Goal: Information Seeking & Learning: Learn about a topic

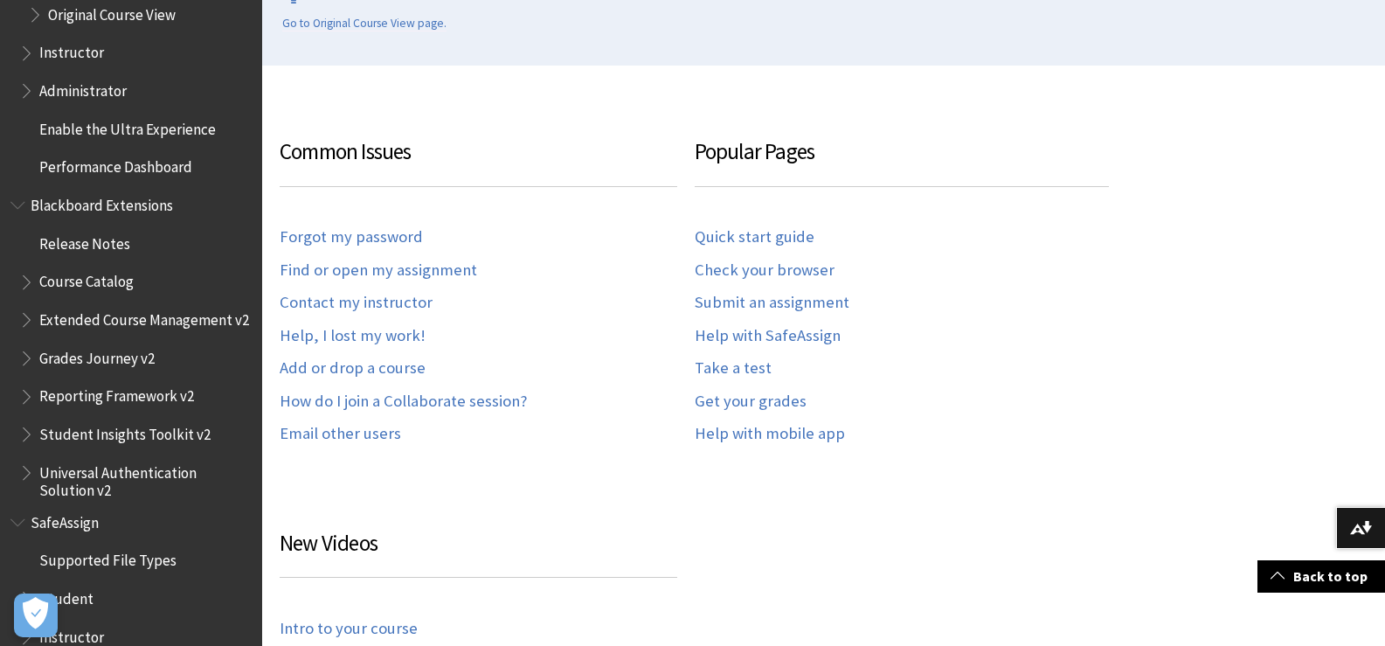
scroll to position [2610, 0]
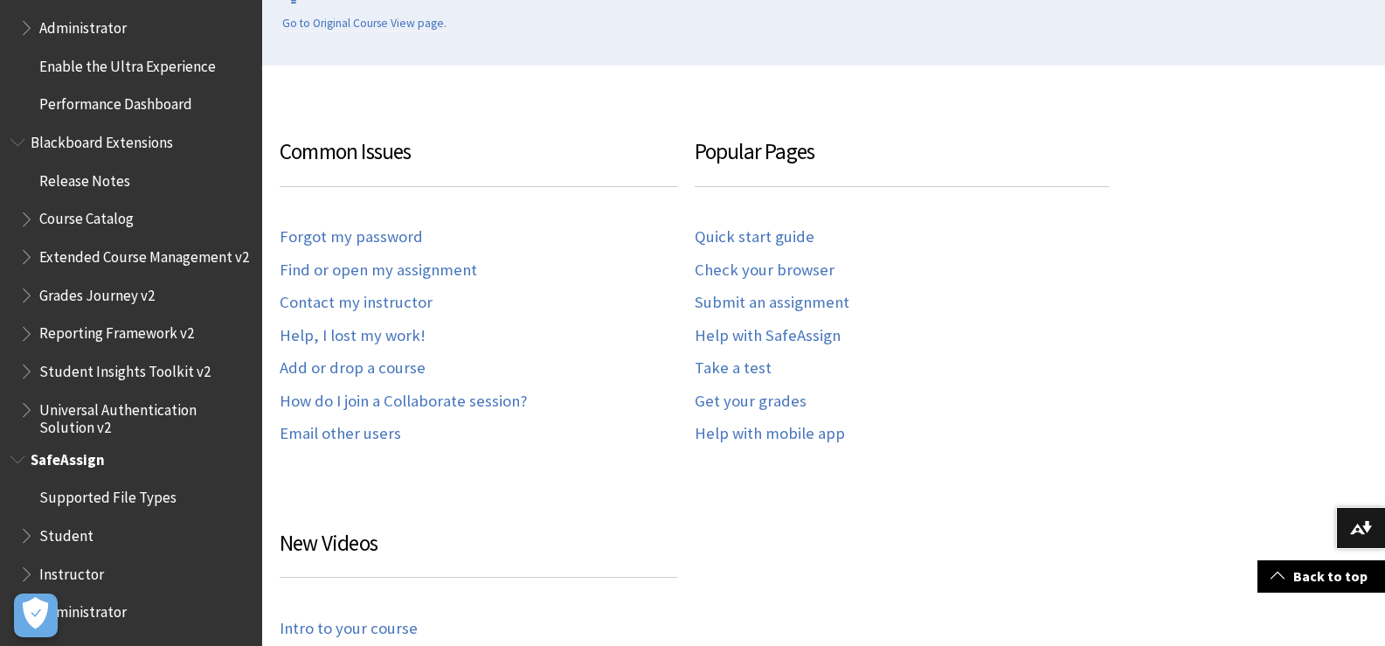
click at [96, 567] on span "Instructor" at bounding box center [71, 571] width 65 height 24
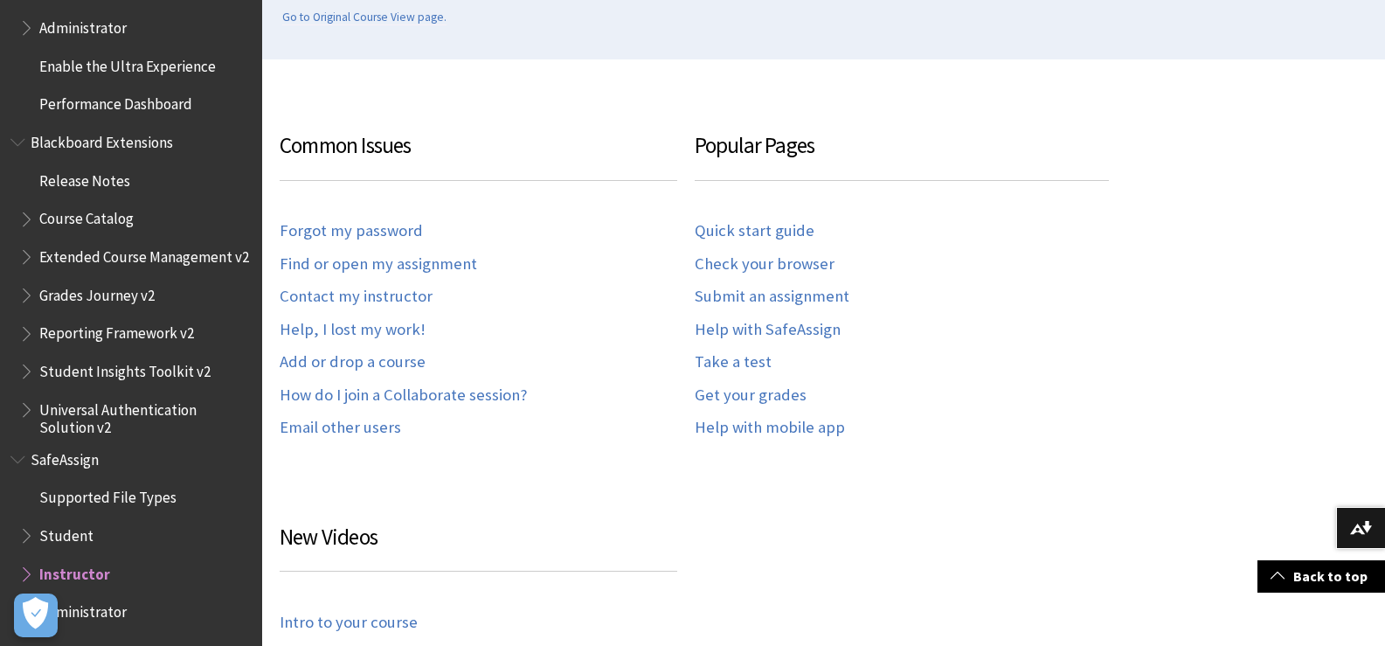
scroll to position [874, 0]
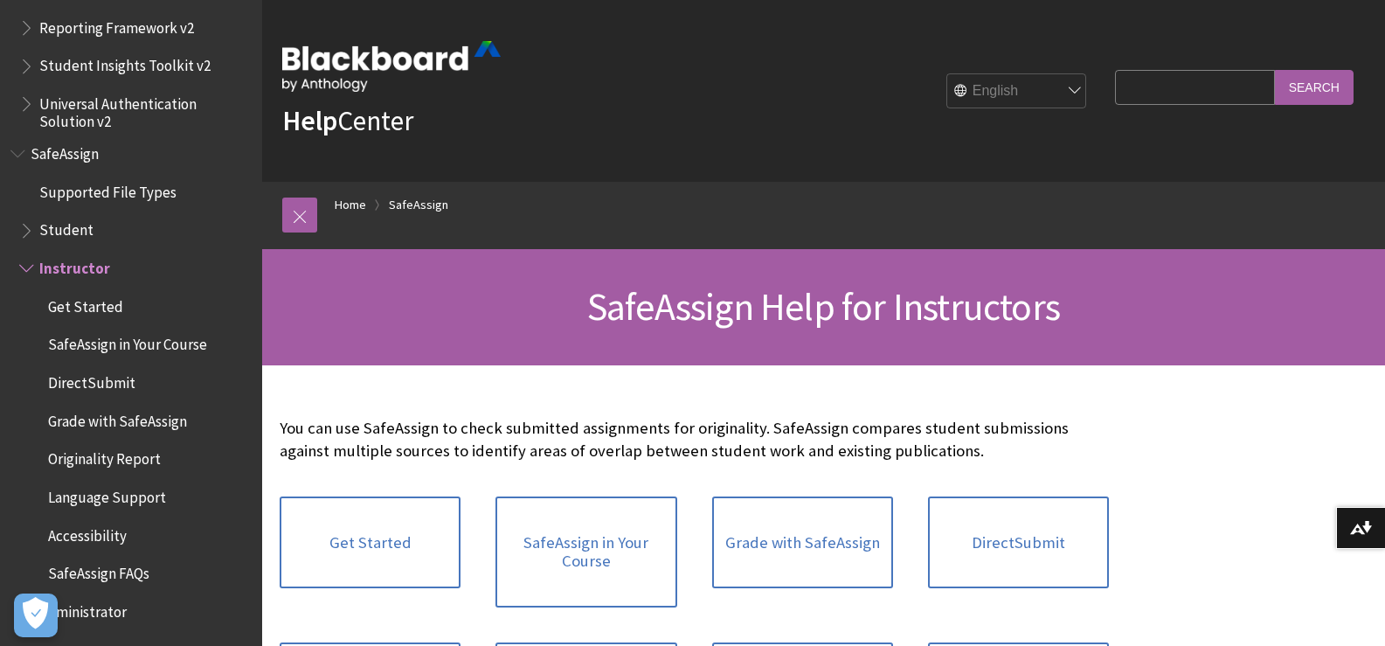
click at [1010, 108] on select "English عربية Català Cymraeg Deutsch Español Suomi Français עברית Italiano 日本語 …" at bounding box center [1017, 91] width 140 height 35
click at [1011, 101] on select "English عربية Català Cymraeg Deutsch Español Suomi Français עברית Italiano 日本語 …" at bounding box center [1017, 91] width 140 height 35
select select "/ar-sa/SafeAssign/Instructor"
click at [947, 74] on select "English عربية Català Cymraeg Deutsch Español Suomi Français עברית Italiano 日本語 …" at bounding box center [1017, 91] width 140 height 35
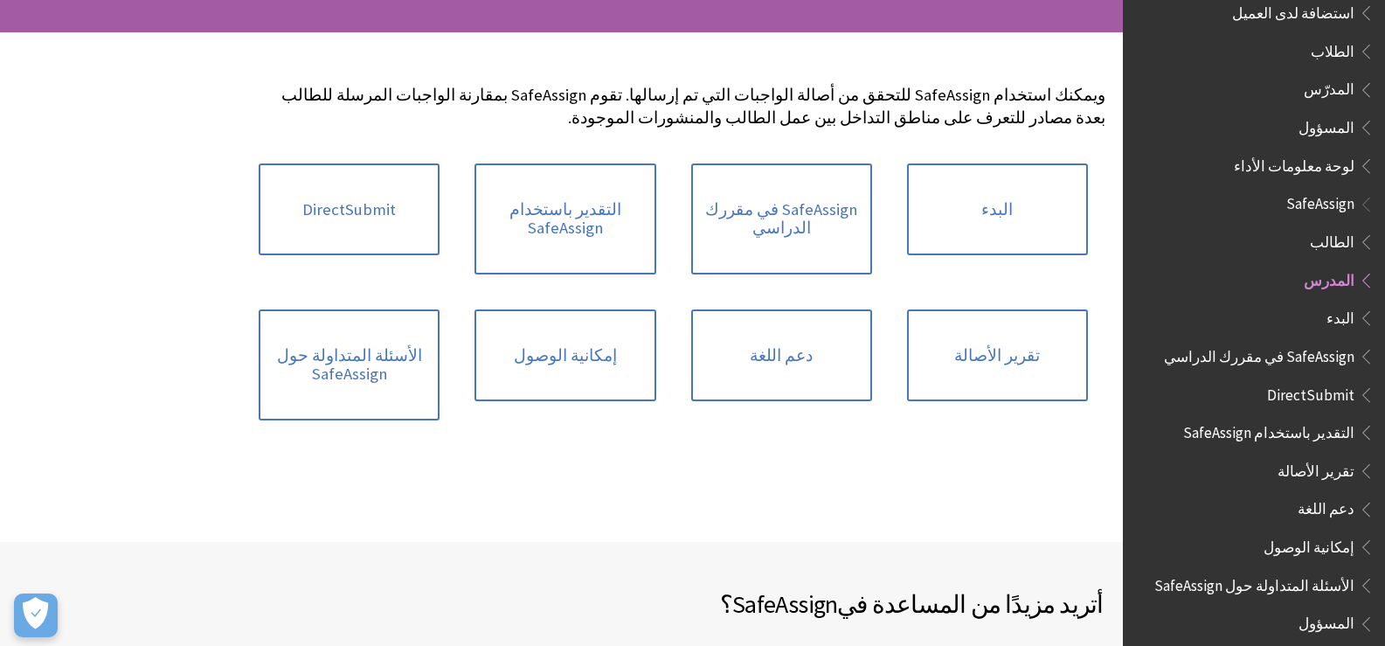
scroll to position [262, 0]
click at [1369, 457] on span "Book outline for Blackboard SafeAssign" at bounding box center [1364, 467] width 18 height 22
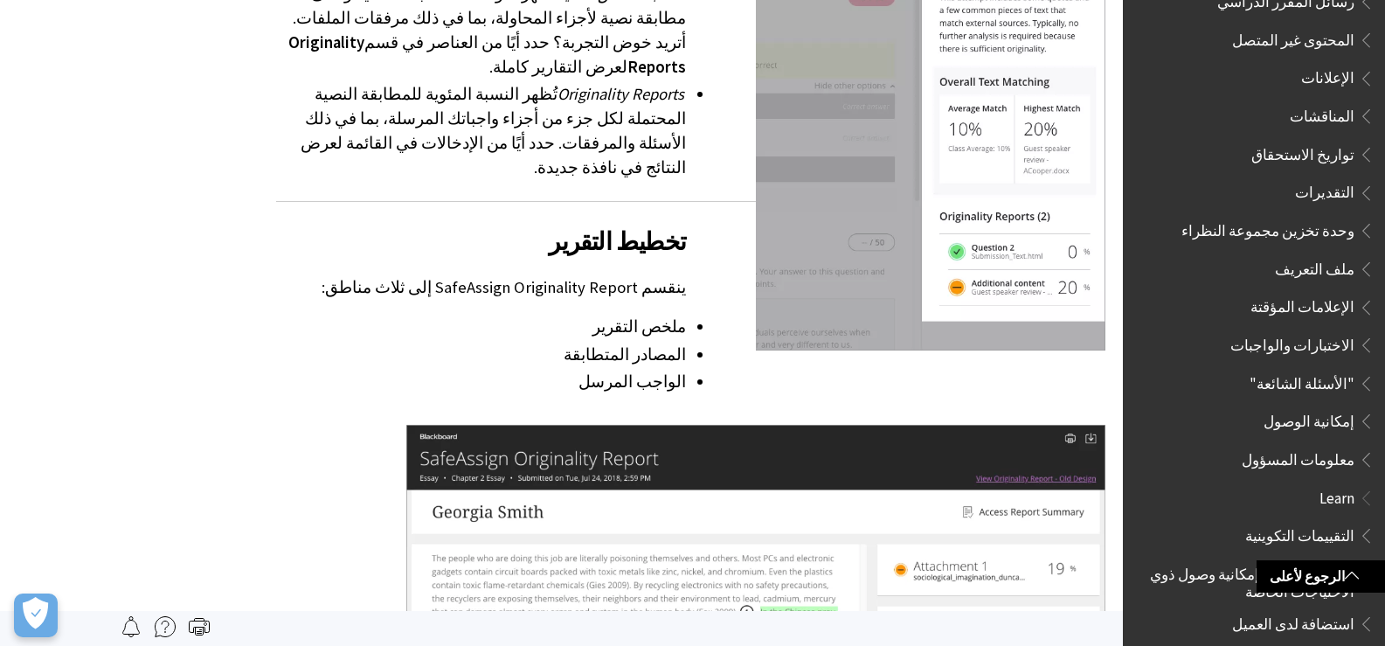
scroll to position [639, 0]
click at [1340, 189] on span "التقديرات" at bounding box center [1324, 191] width 59 height 24
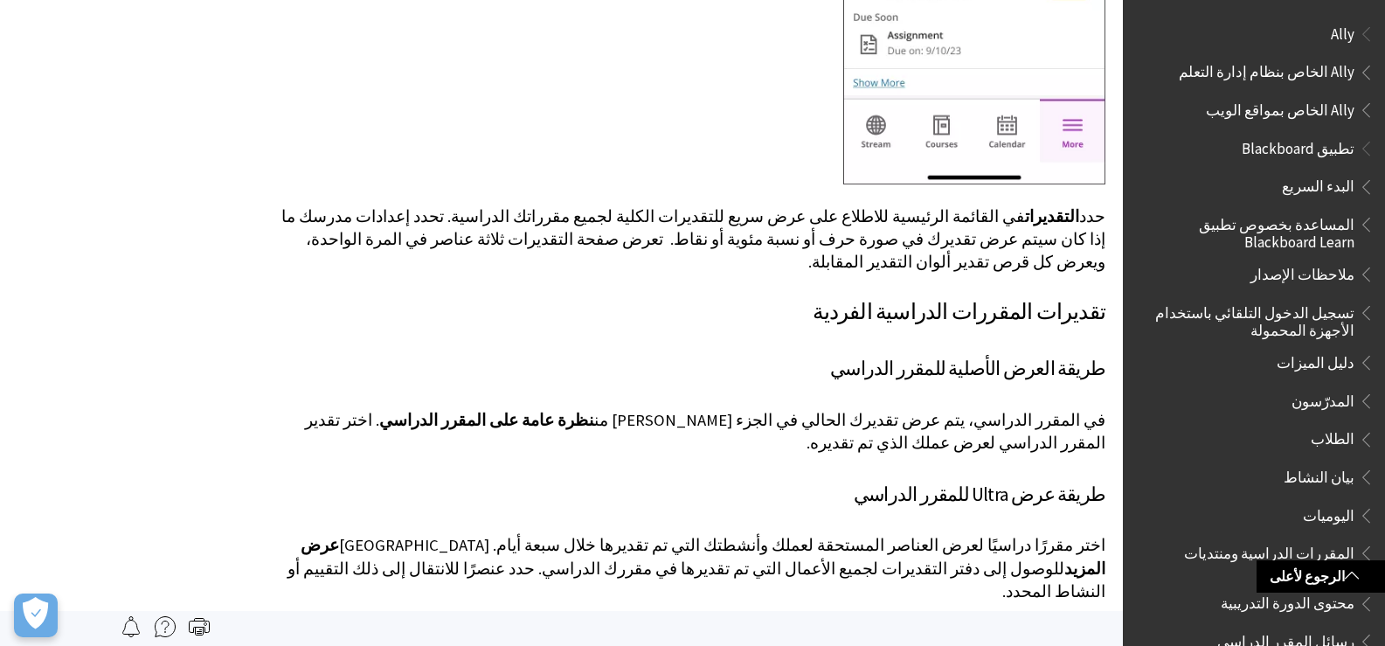
click at [1307, 357] on span "دليل الميزات" at bounding box center [1316, 360] width 78 height 24
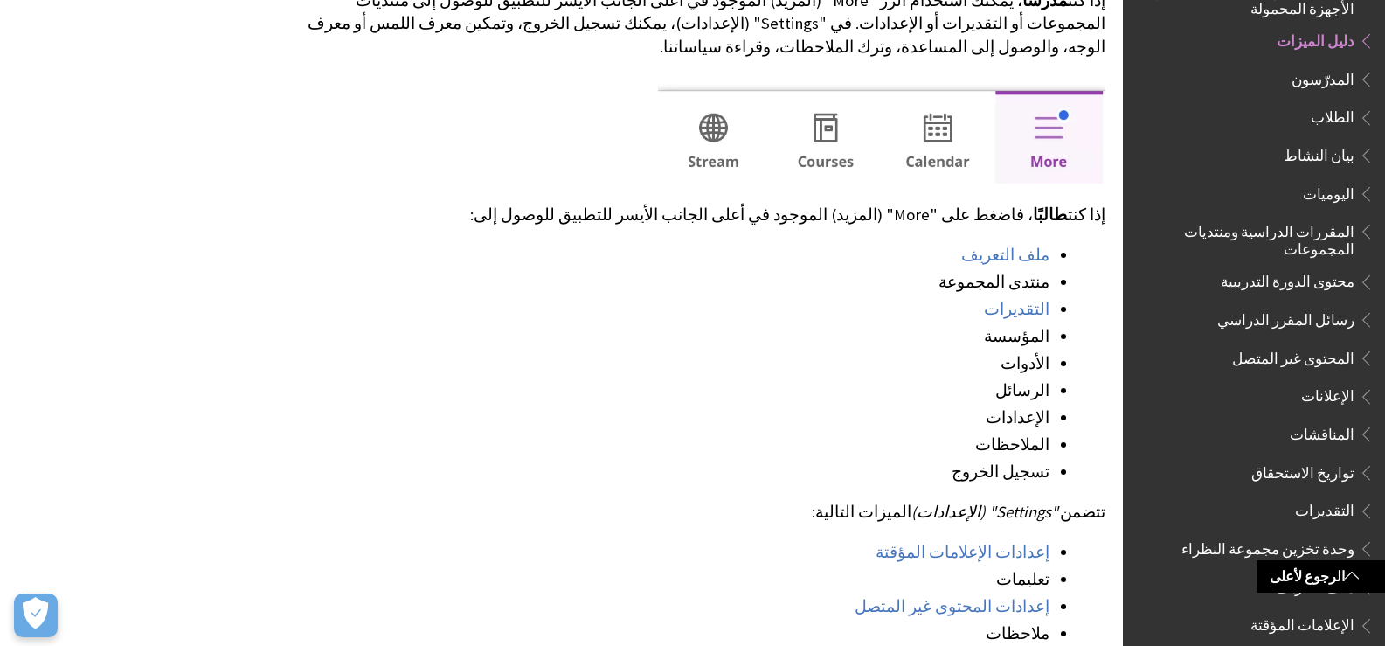
scroll to position [1573, 0]
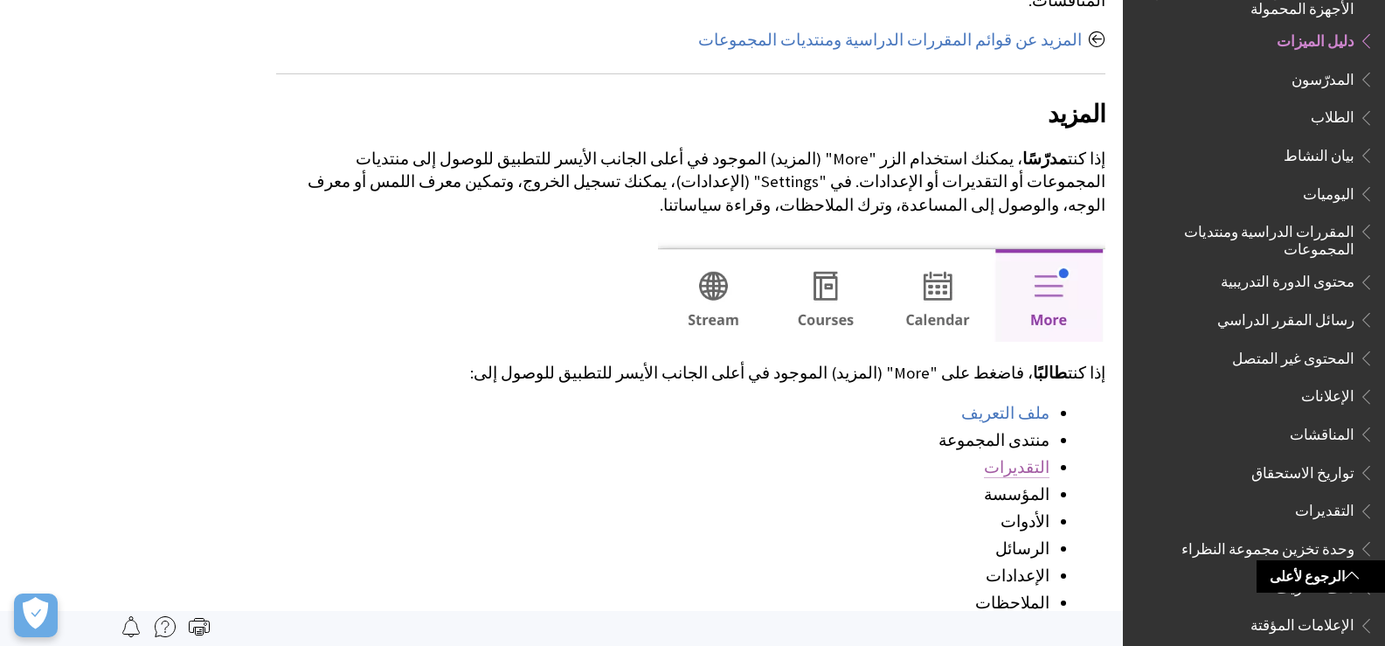
click at [1035, 457] on link "التقديرات" at bounding box center [1017, 467] width 66 height 21
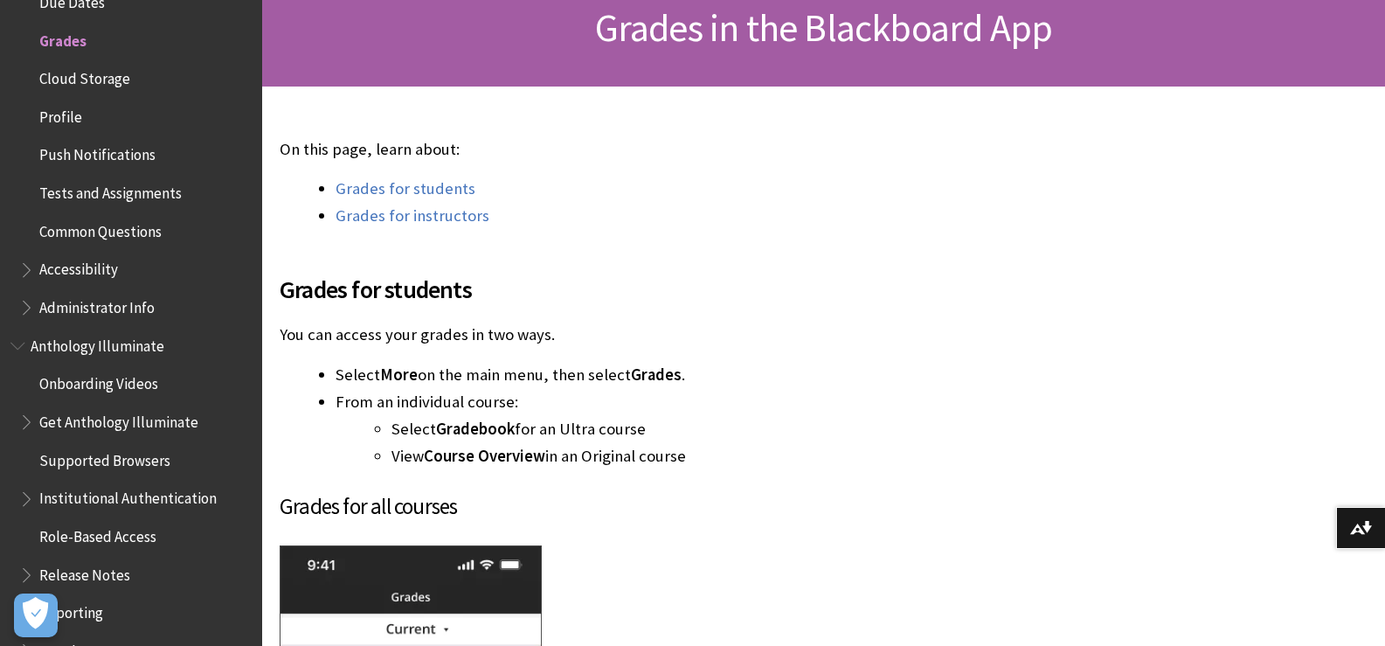
scroll to position [437, 0]
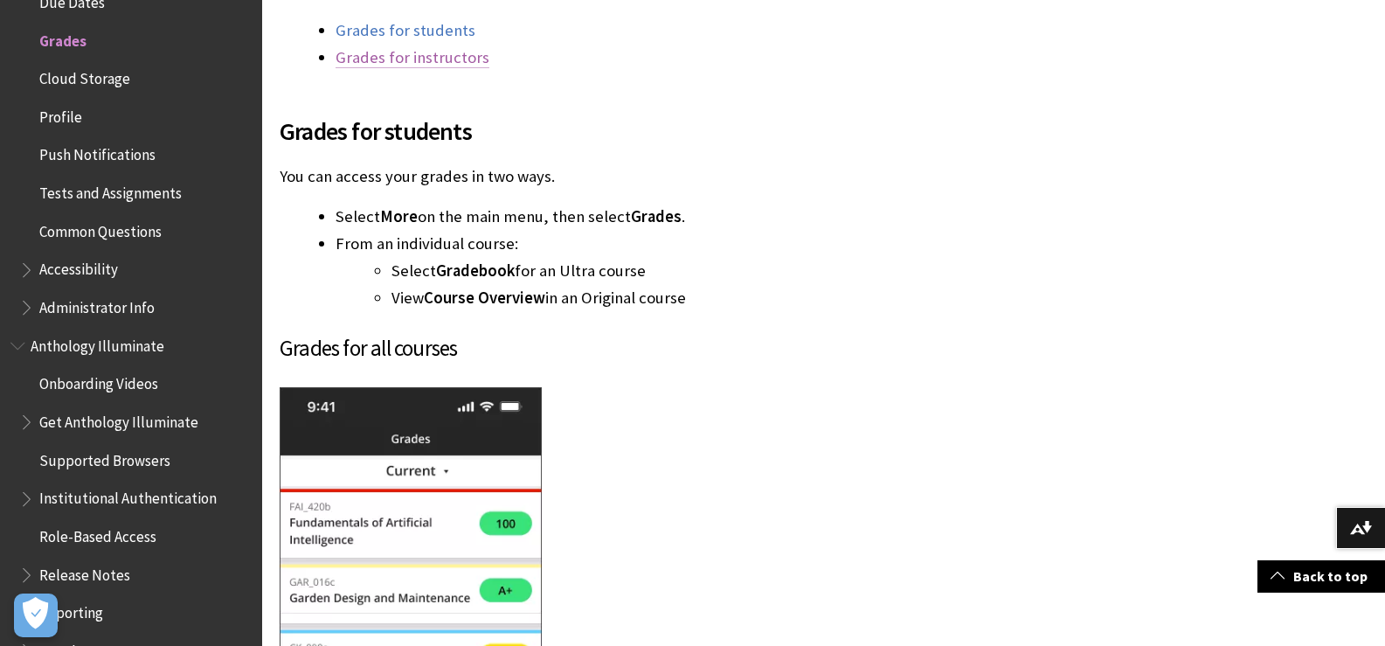
click at [387, 61] on link "Grades for instructors" at bounding box center [413, 57] width 154 height 21
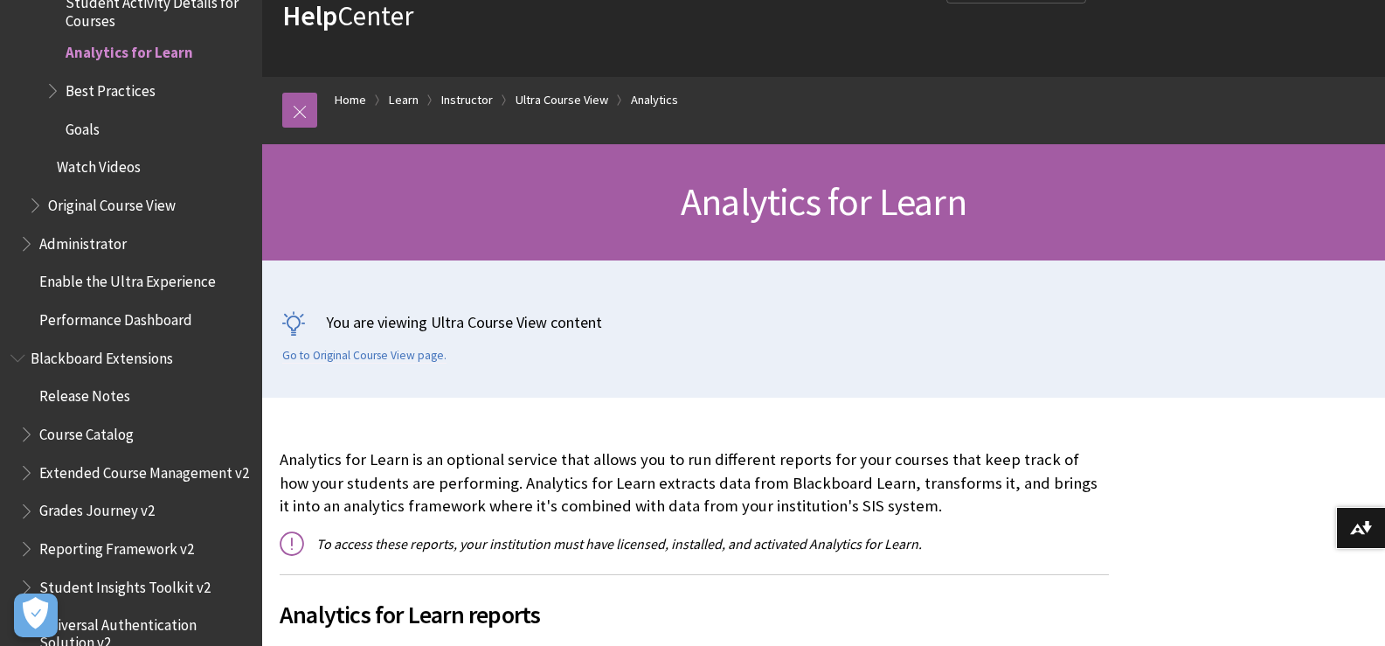
scroll to position [262, 0]
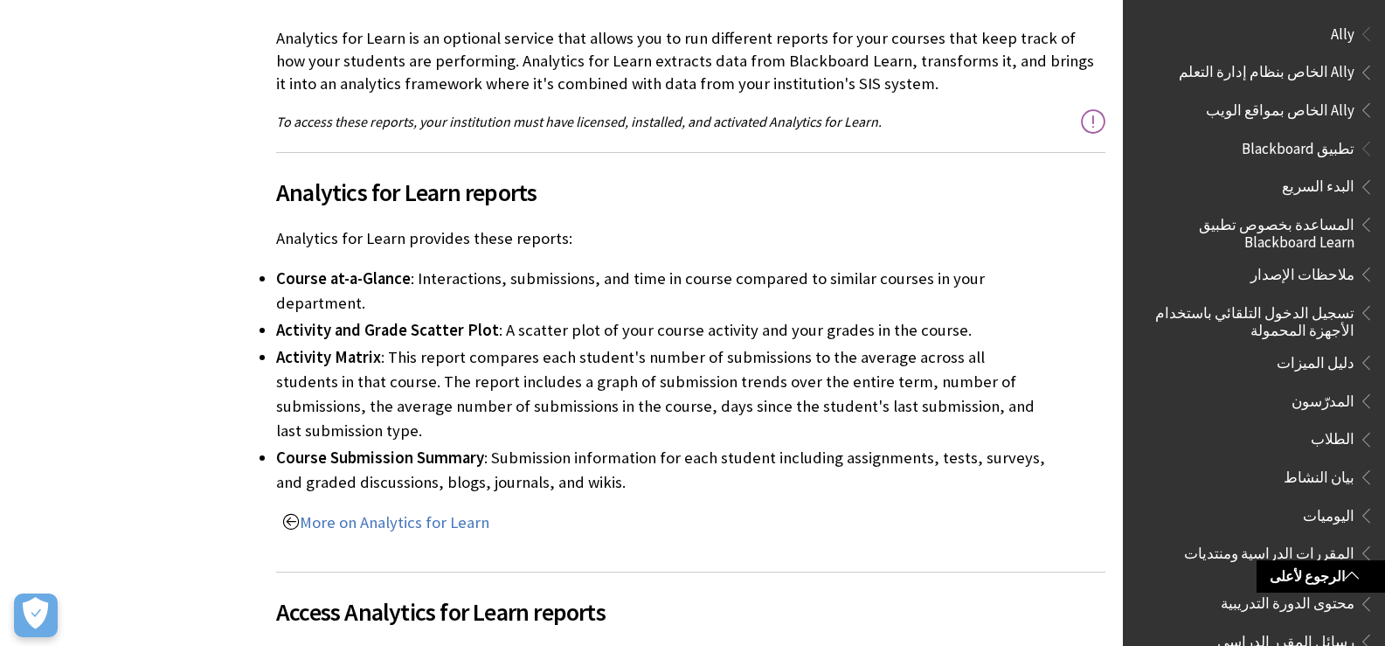
scroll to position [612, 0]
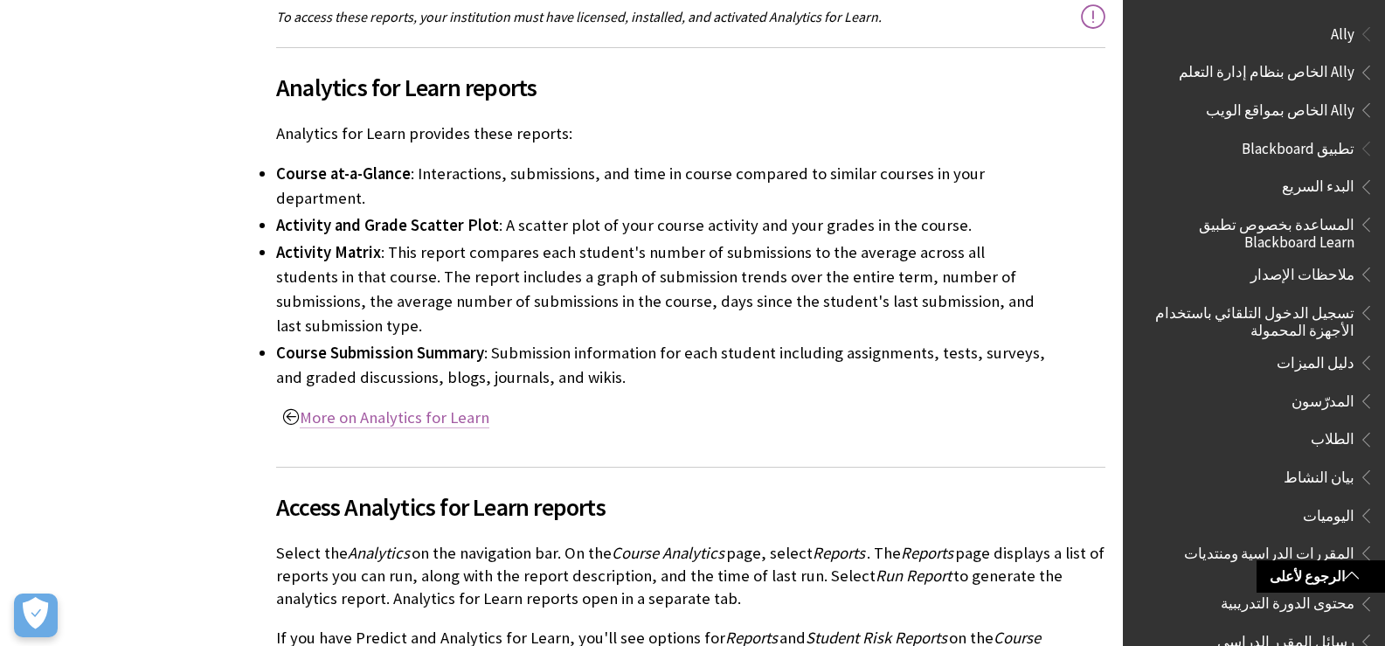
click at [442, 407] on link "More on Analytics for Learn" at bounding box center [395, 417] width 190 height 21
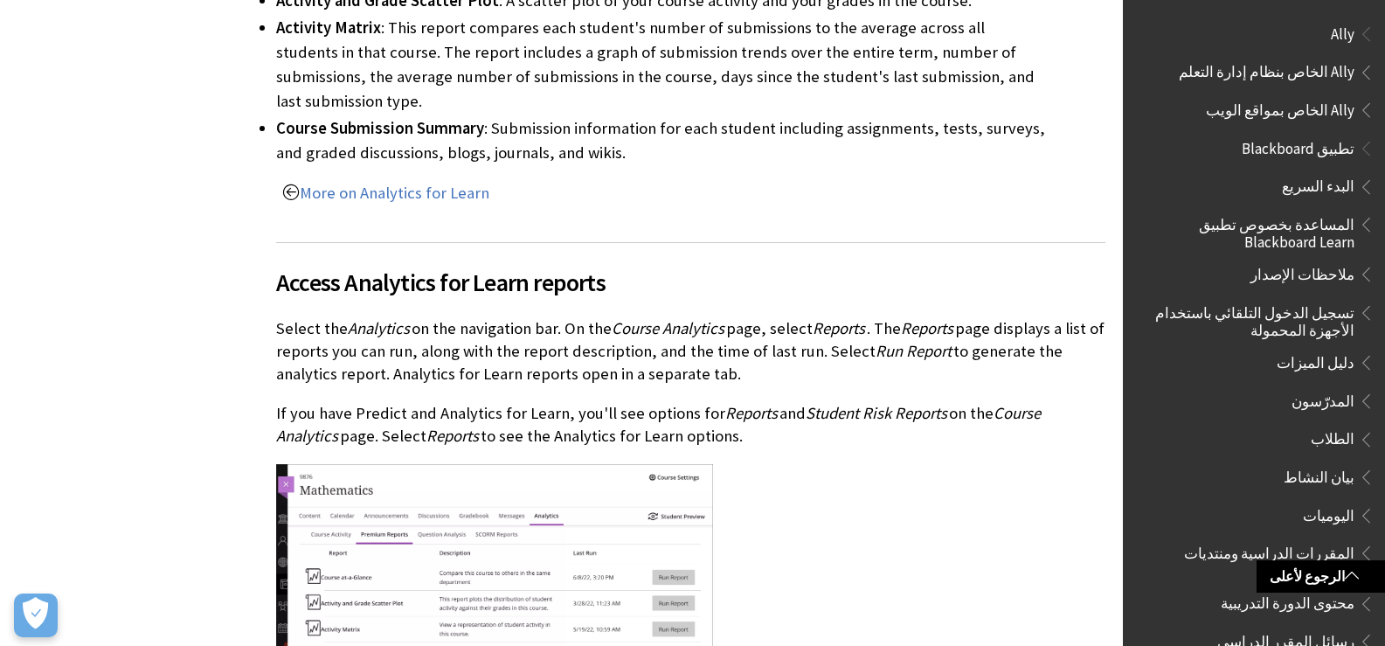
scroll to position [916, 0]
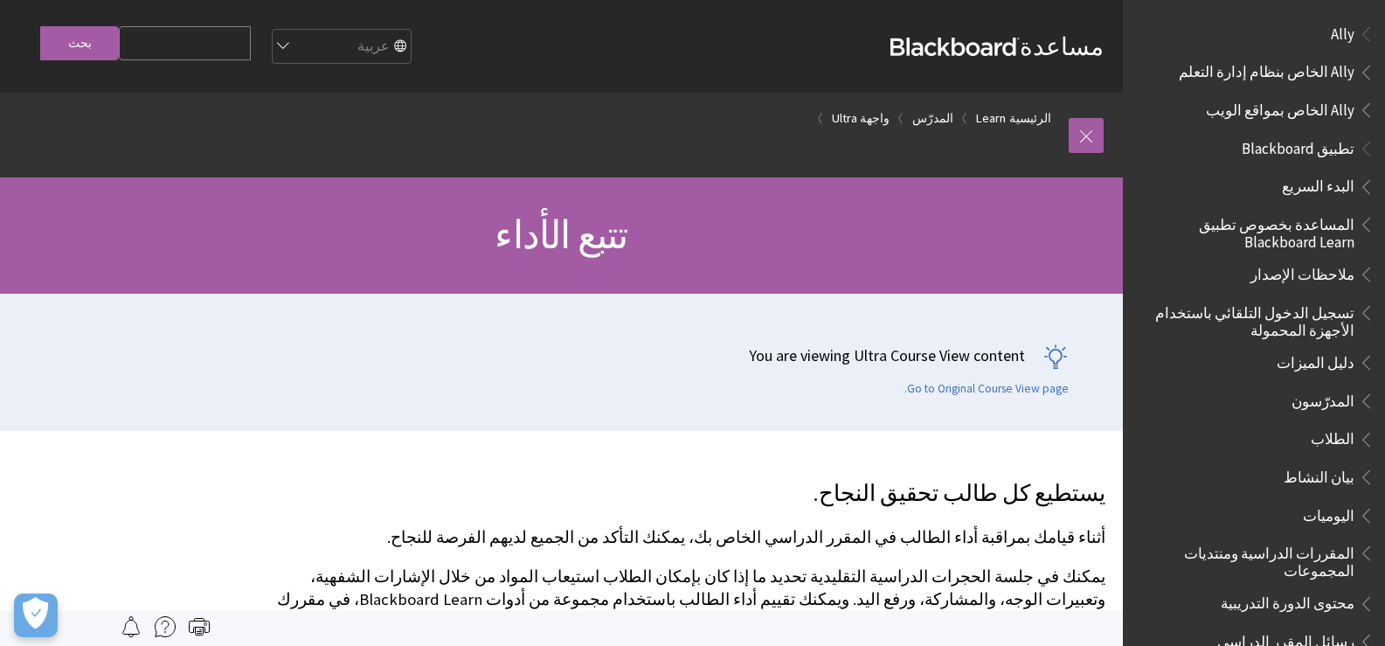
scroll to position [2112, 0]
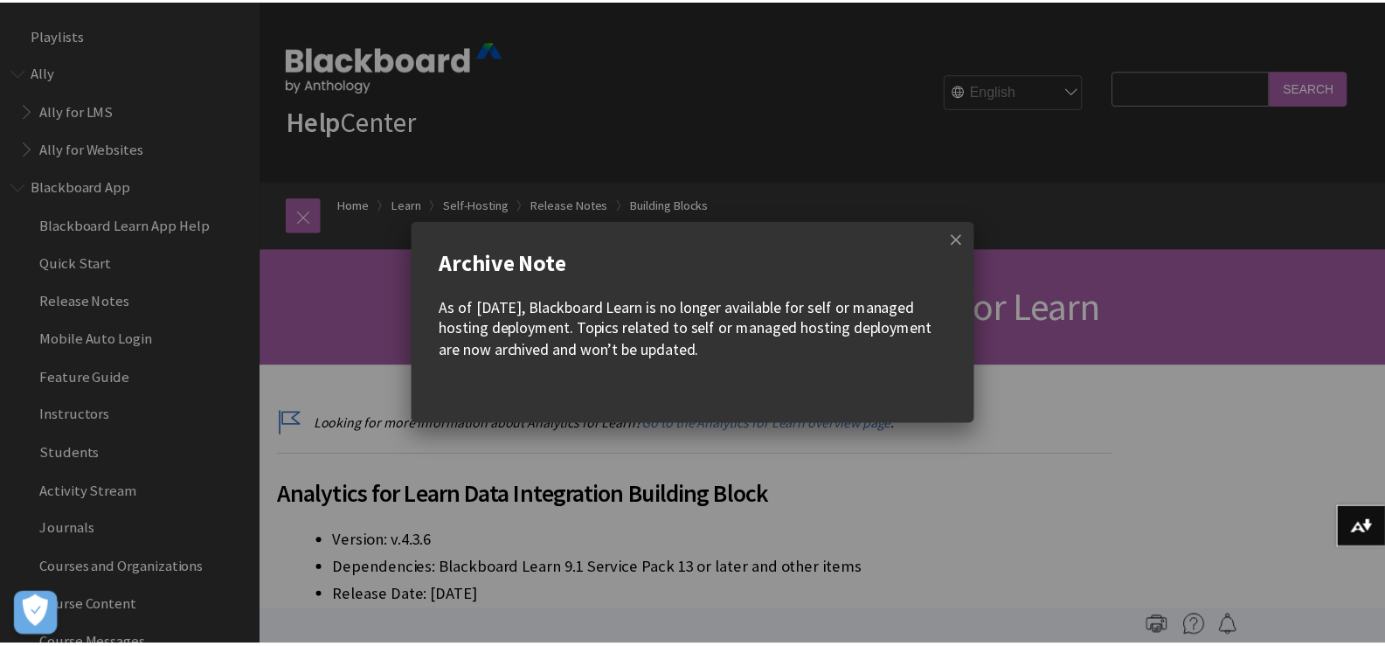
scroll to position [2165, 0]
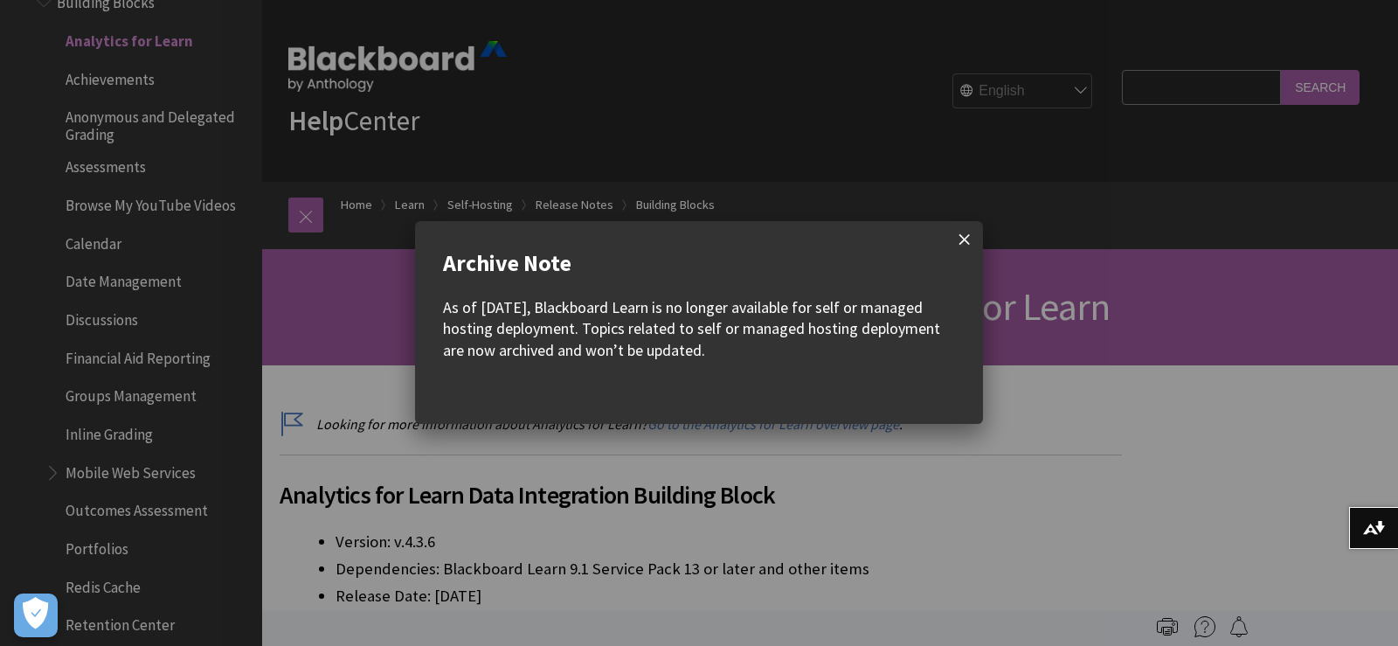
click at [969, 236] on span at bounding box center [964, 239] width 37 height 37
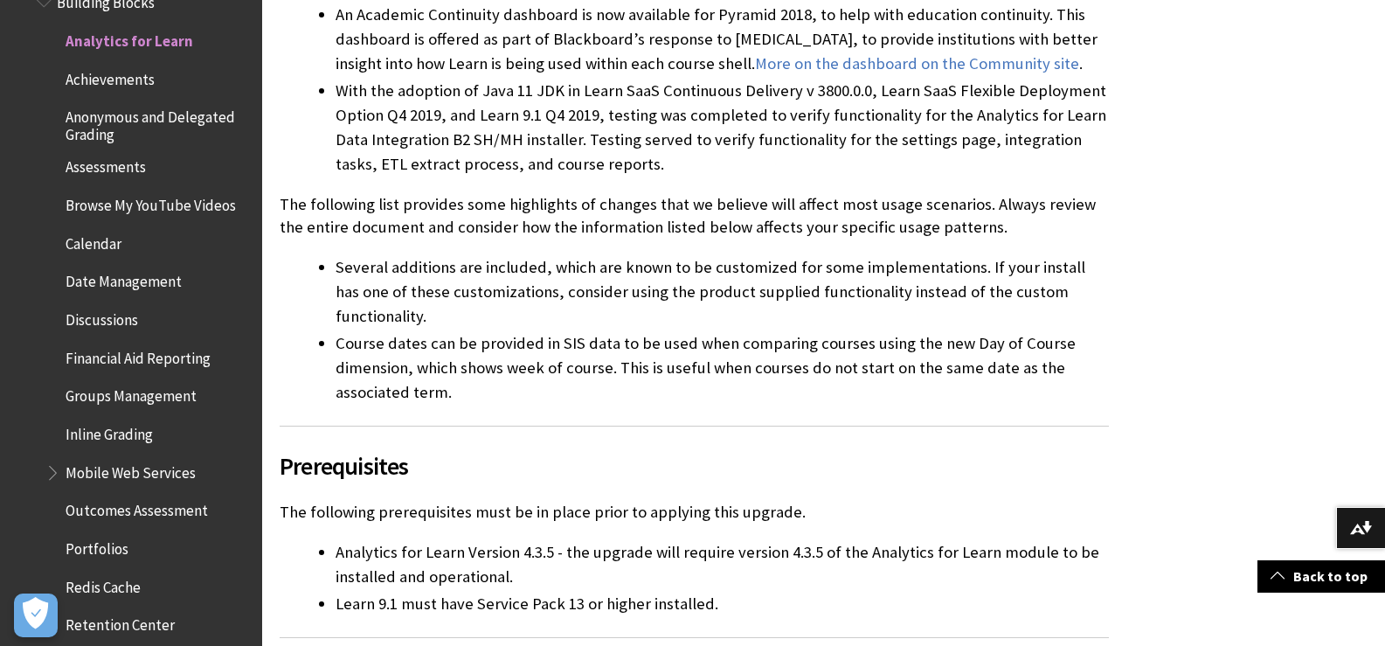
scroll to position [961, 0]
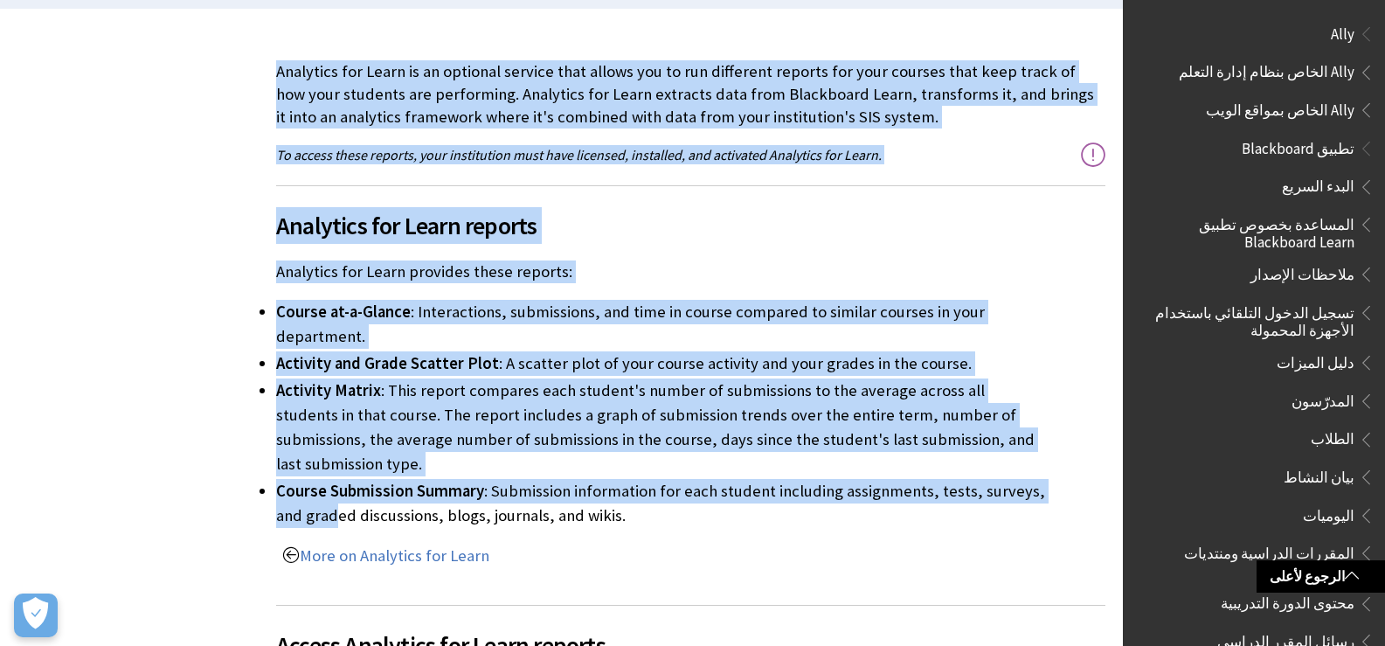
scroll to position [498, 0]
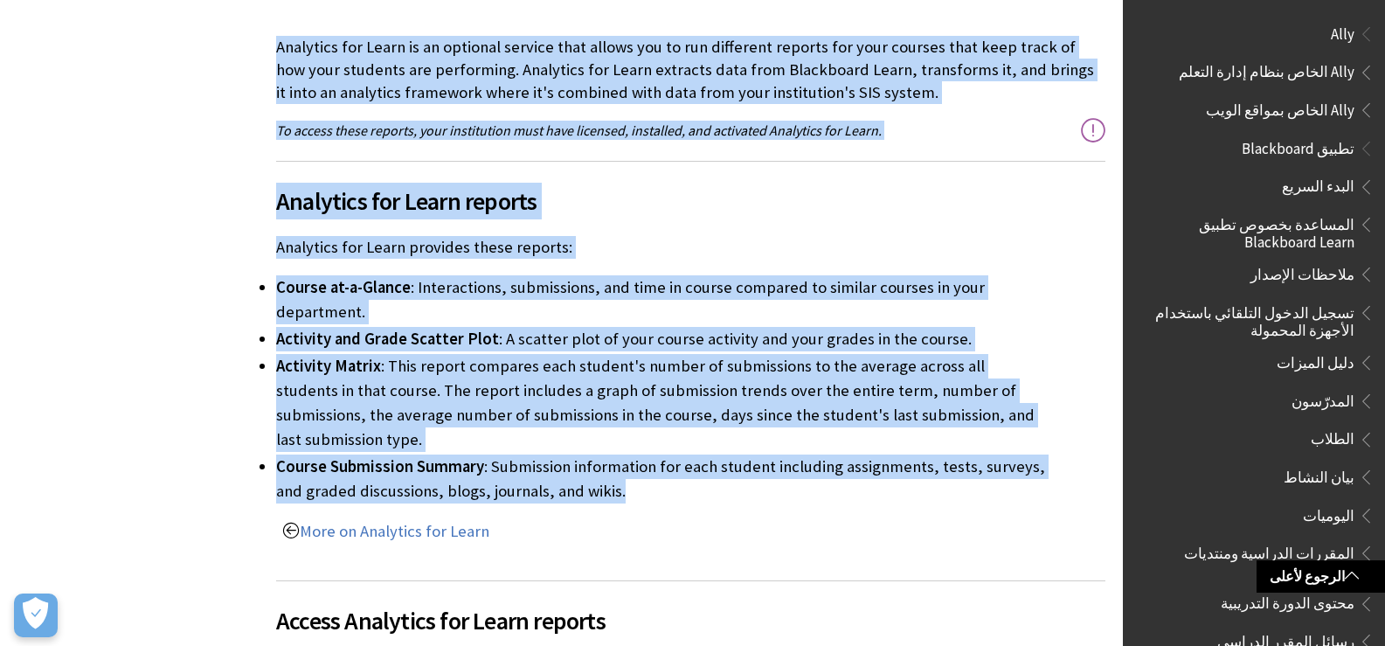
drag, startPoint x: 276, startPoint y: 304, endPoint x: 673, endPoint y: 469, distance: 429.8
click at [673, 469] on div "Analytics for Learn is an optional service that allows you to run different rep…" at bounding box center [690, 289] width 829 height 507
copy div "Analytics for Learn is an optional service that allows you to run different rep…"
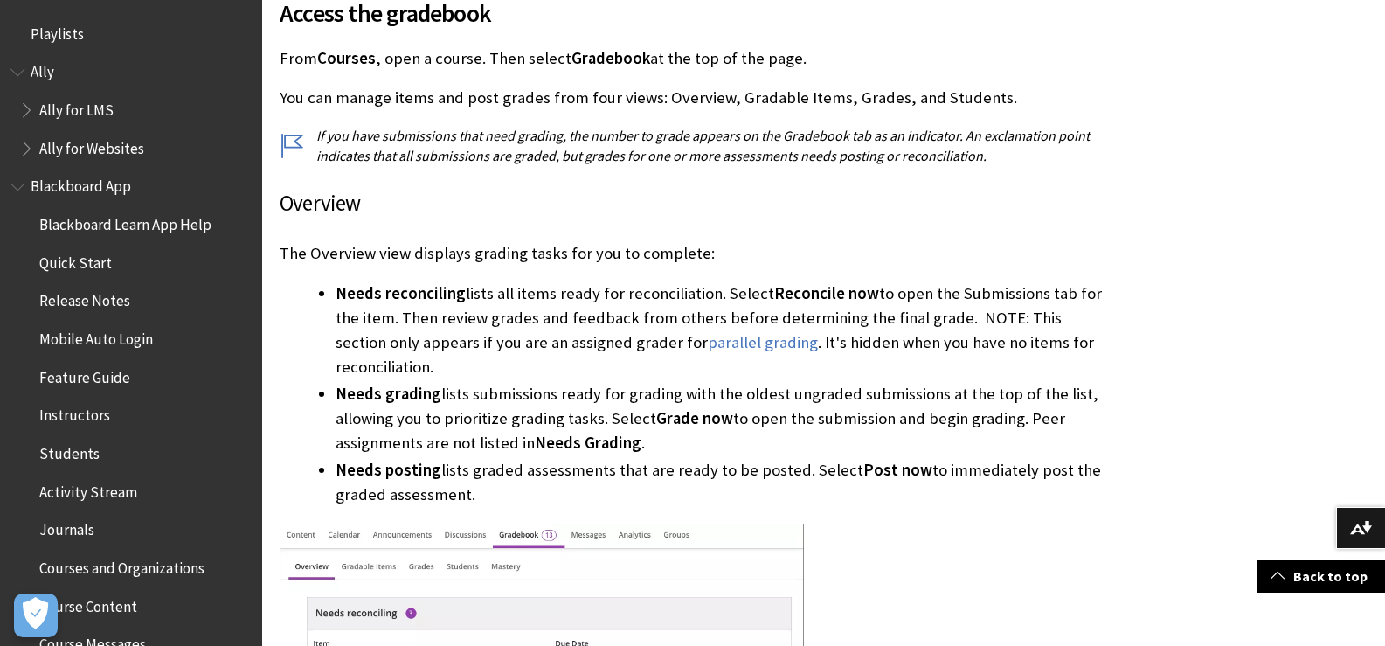
scroll to position [2508, 0]
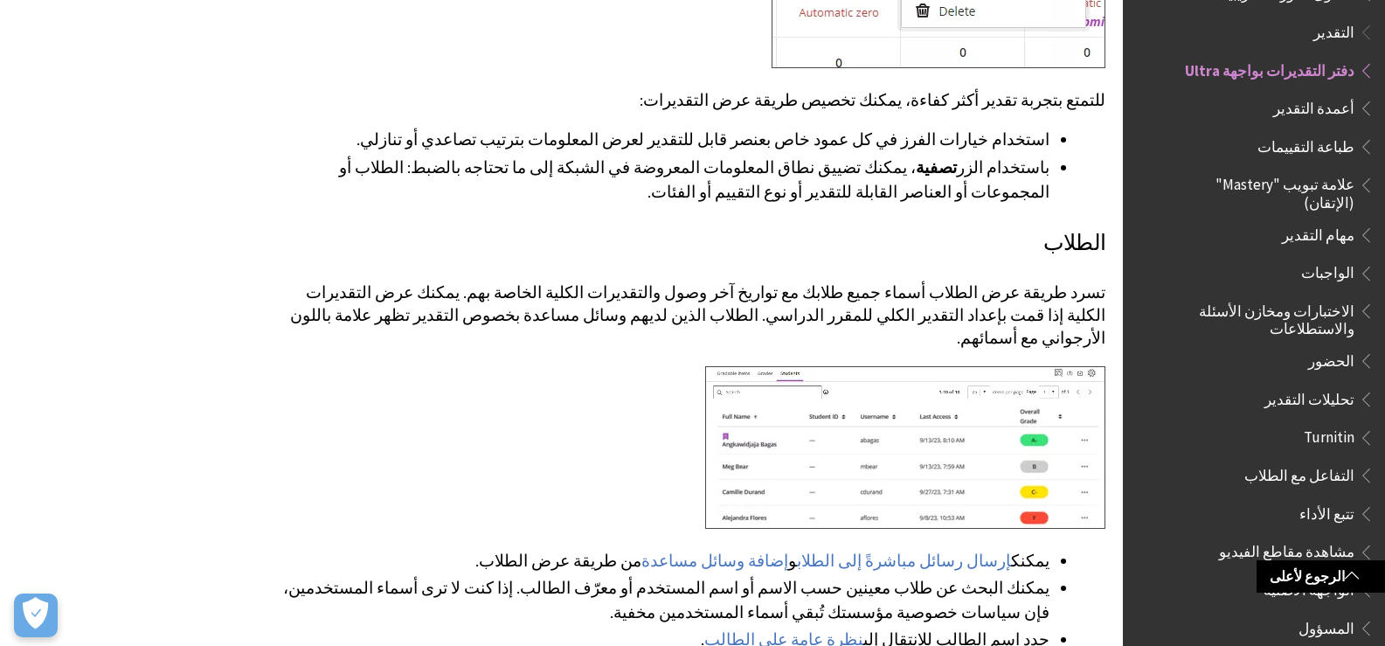
scroll to position [3671, 0]
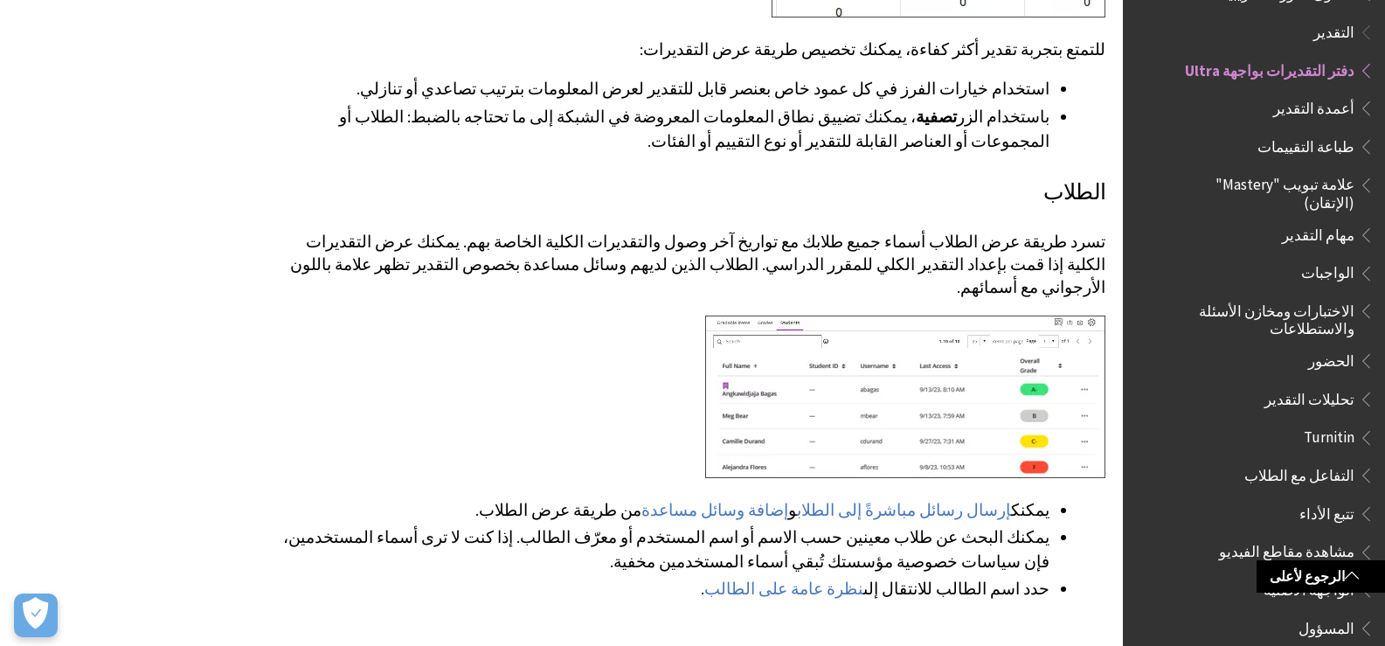
click at [1321, 461] on span "التفاعل مع الطلاب" at bounding box center [1299, 473] width 110 height 24
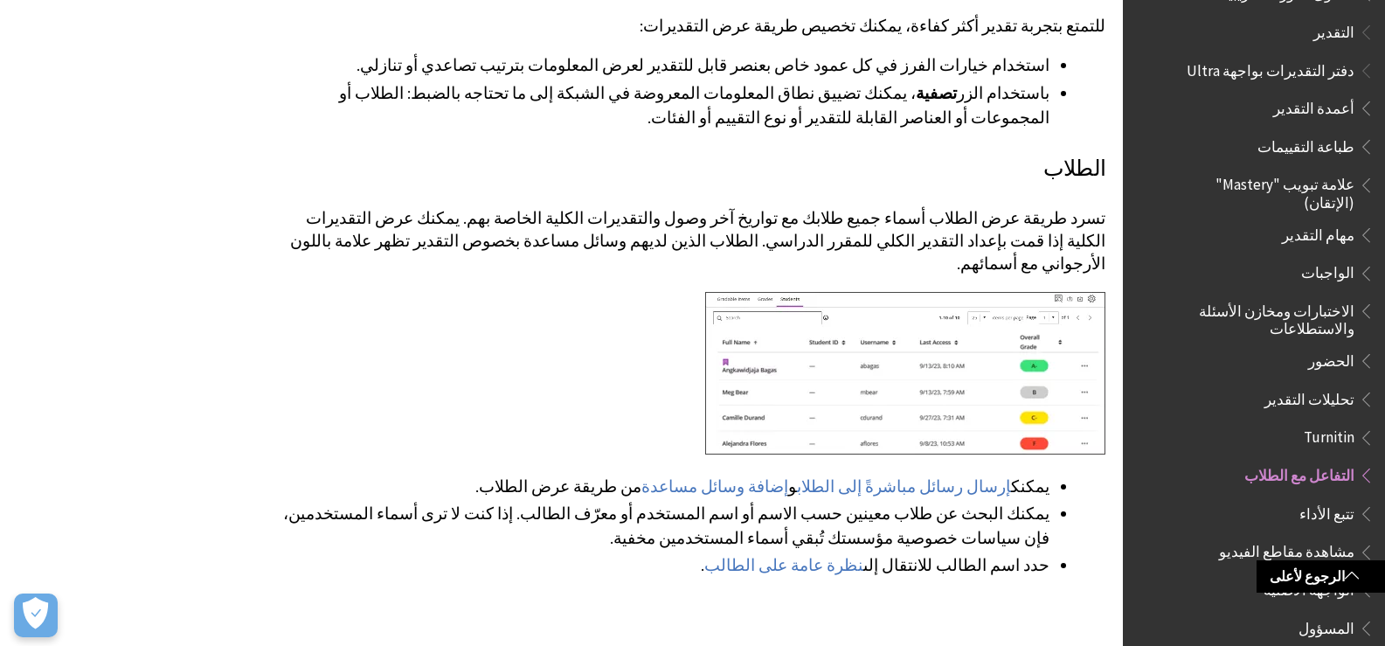
scroll to position [4020, 0]
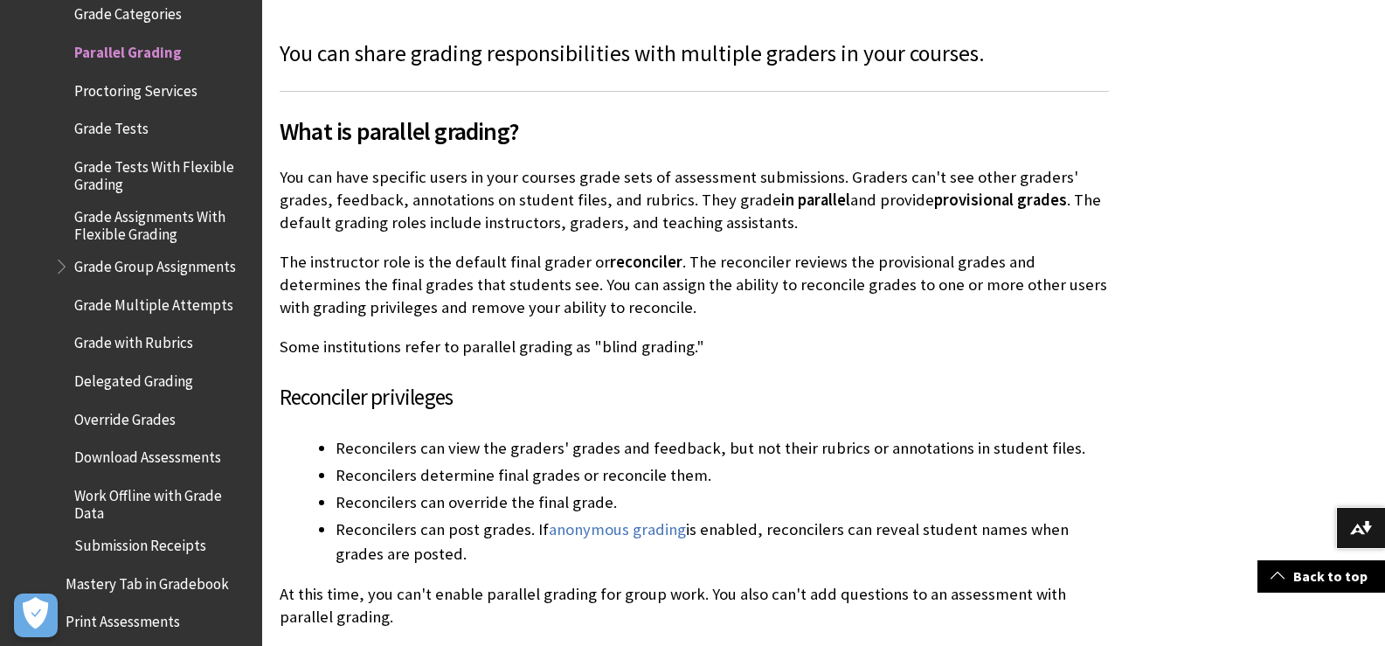
scroll to position [437, 0]
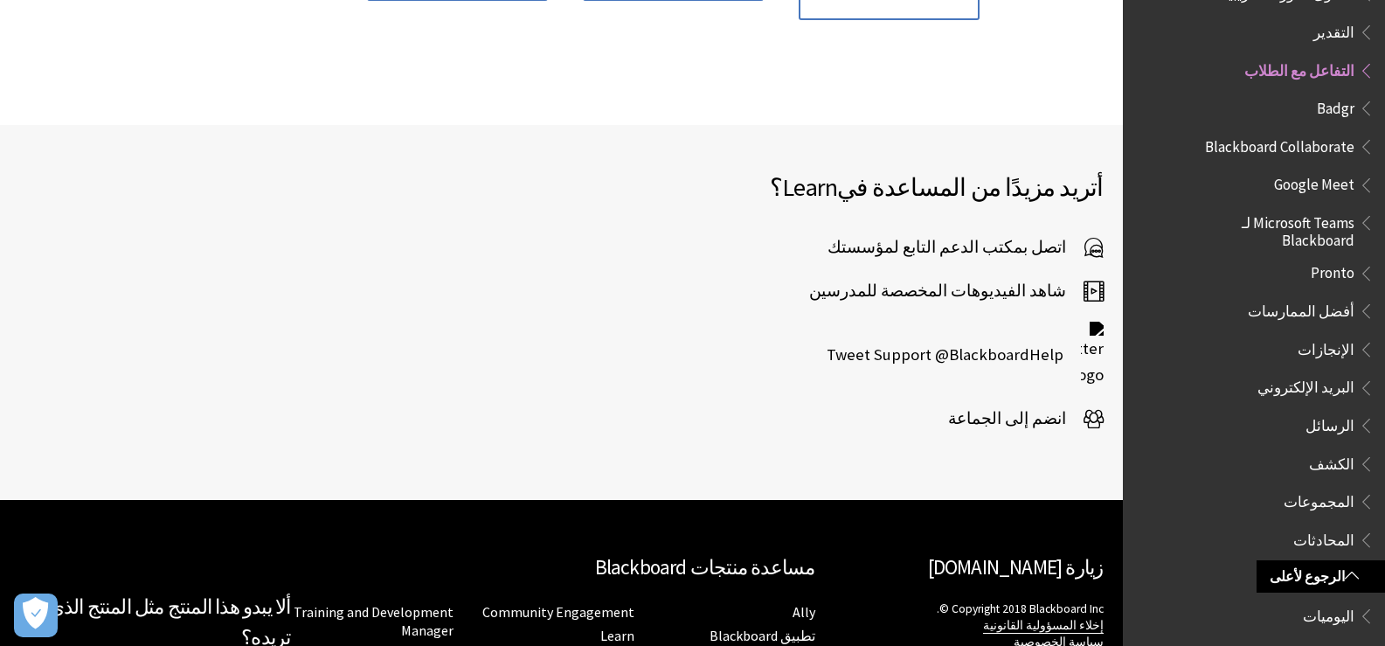
scroll to position [1136, 0]
